Goal: Connect with others: Establish contact or relationships with other users

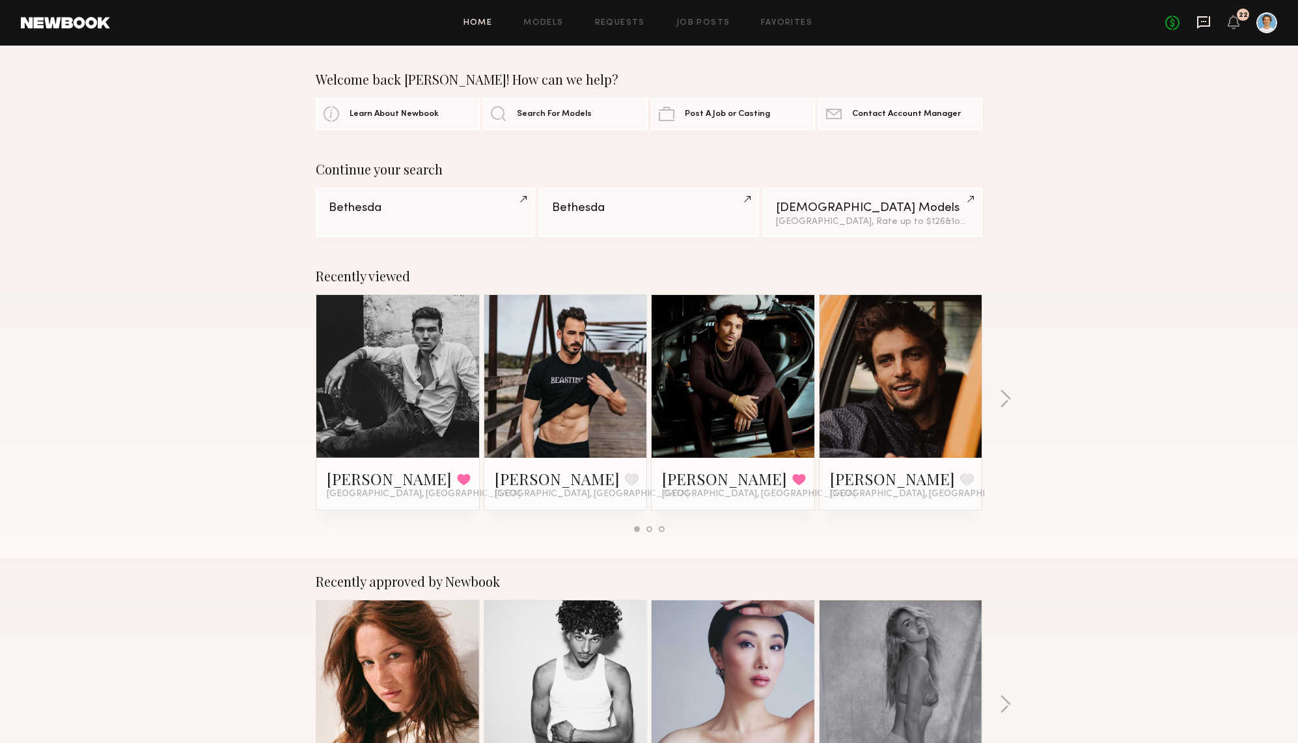
click at [1198, 28] on icon at bounding box center [1203, 22] width 14 height 14
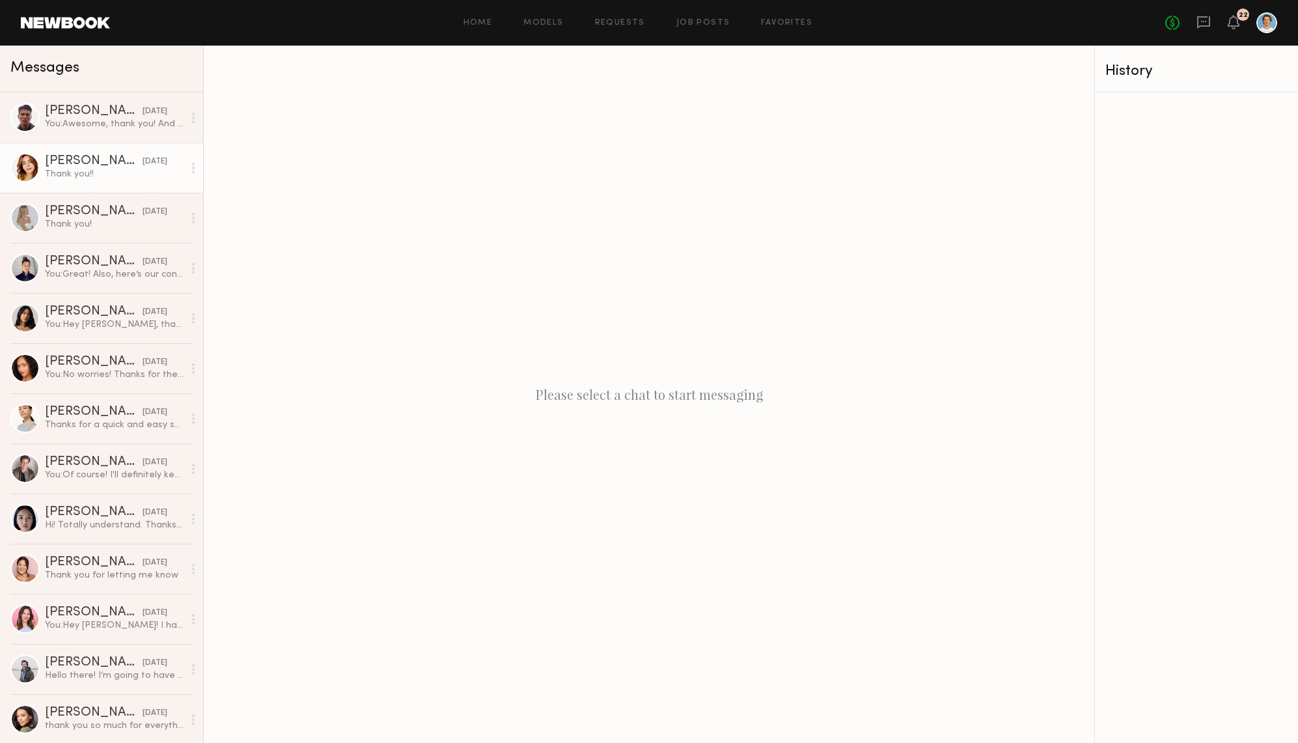
click at [90, 184] on link "Haley G. 08/02/2025 Thank you!!" at bounding box center [101, 168] width 203 height 50
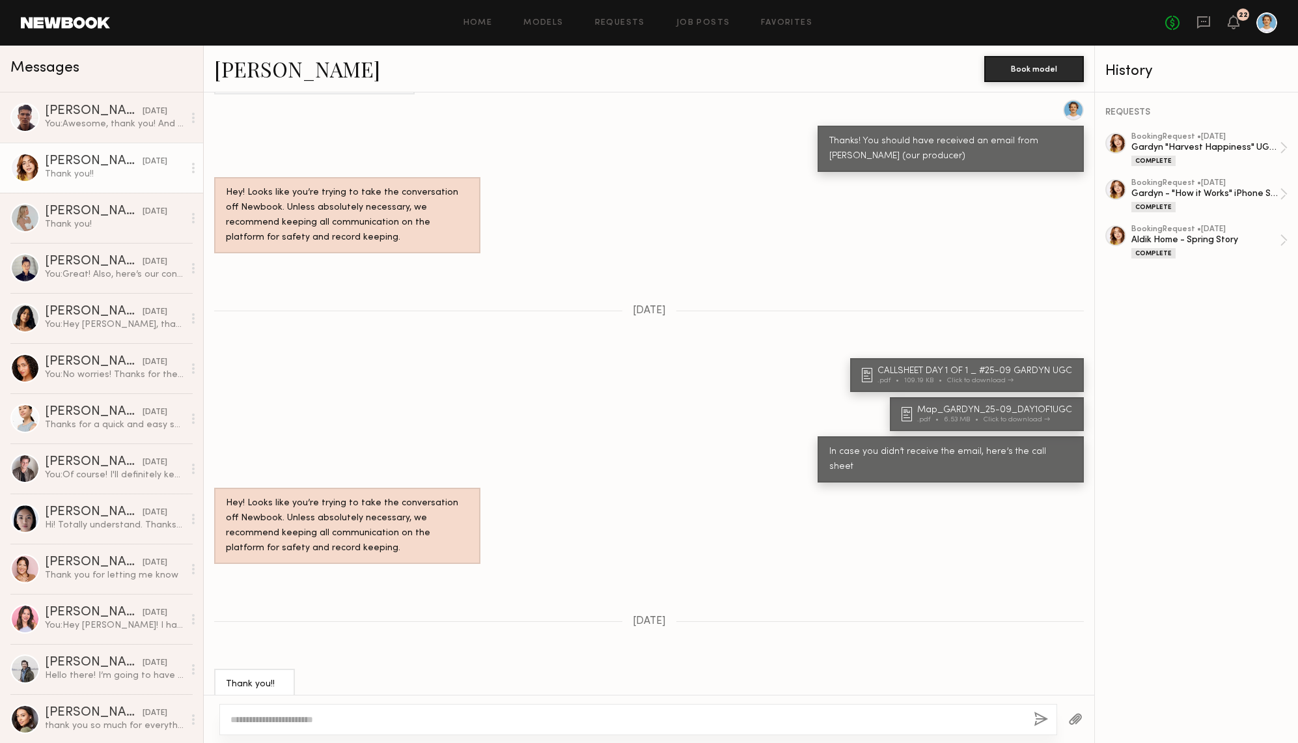
scroll to position [835, 0]
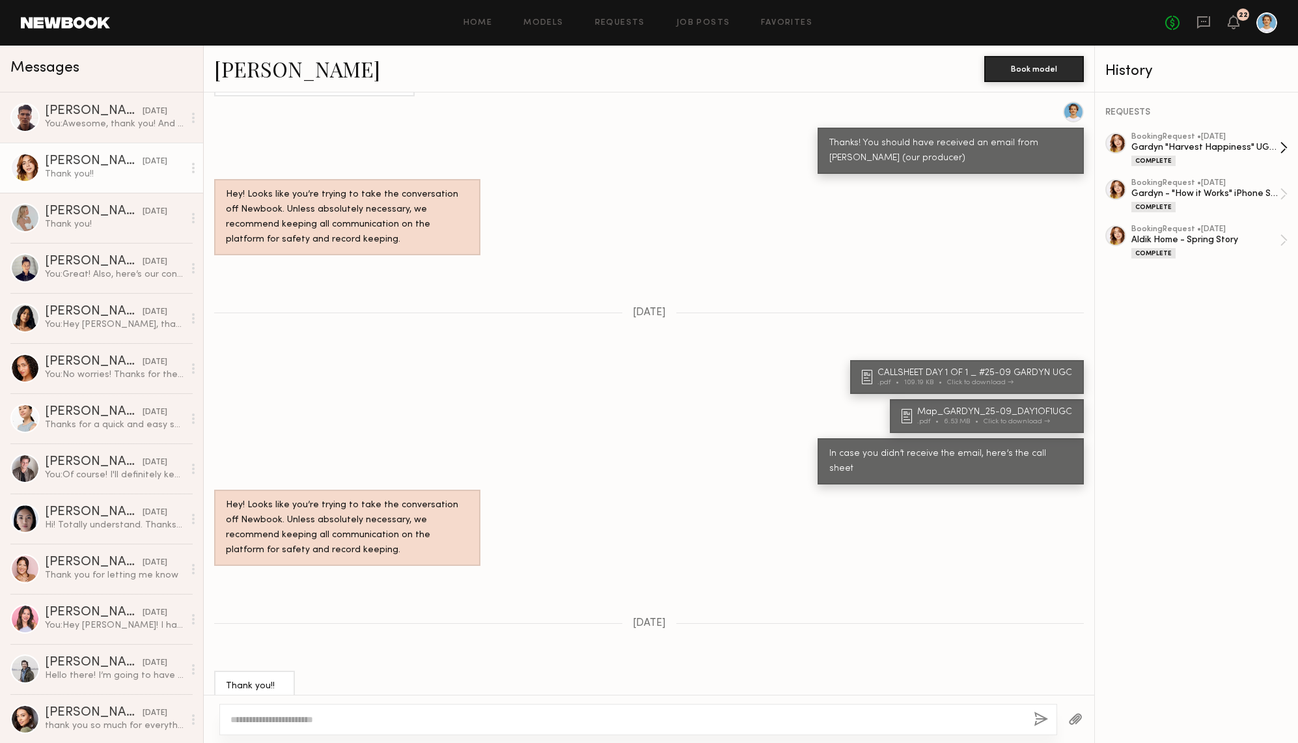
click at [1217, 144] on div "Gardyn "Harvest Happiness" UGC Day" at bounding box center [1205, 147] width 148 height 12
click at [63, 27] on link at bounding box center [65, 23] width 89 height 12
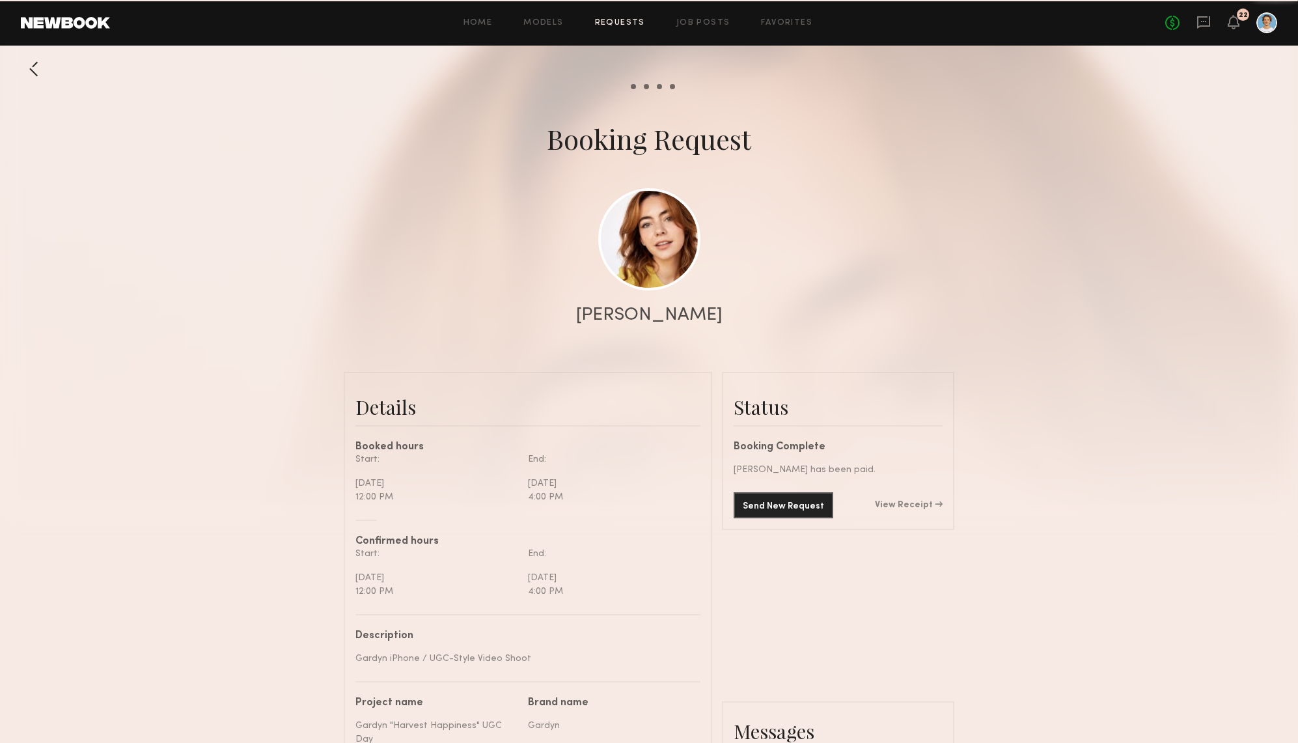
scroll to position [1108, 0]
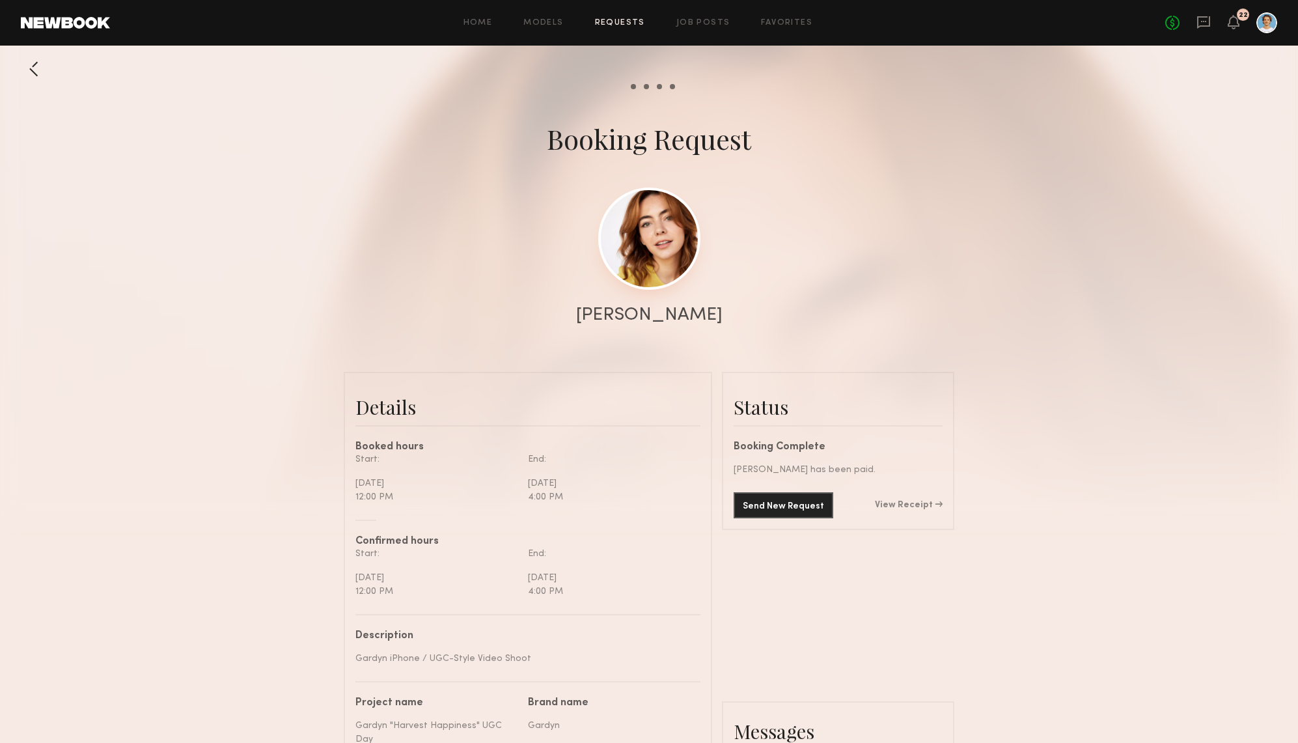
click at [655, 239] on link at bounding box center [649, 238] width 102 height 102
